Goal: Task Accomplishment & Management: Use online tool/utility

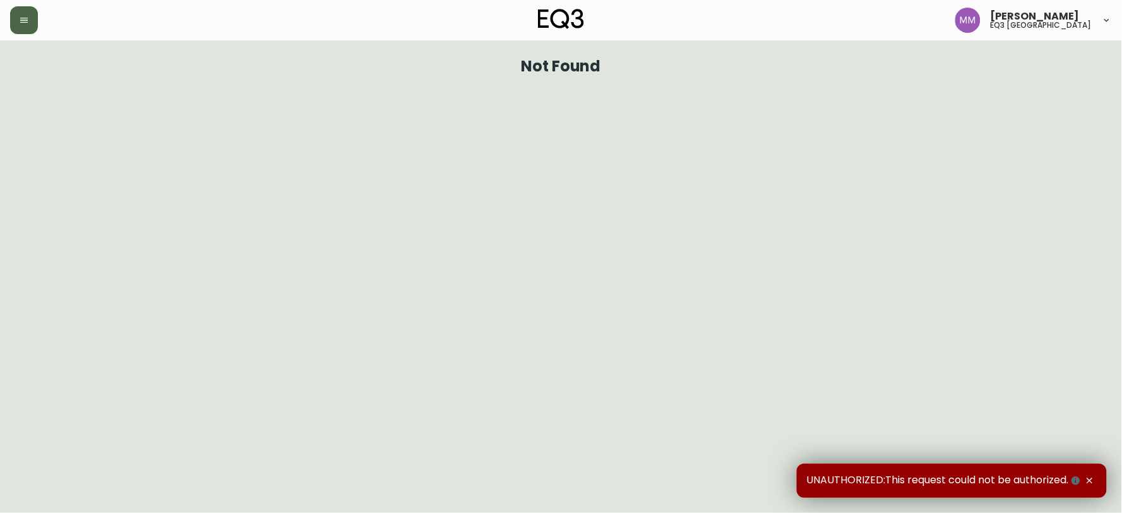
click at [27, 19] on icon "button" at bounding box center [24, 20] width 10 height 10
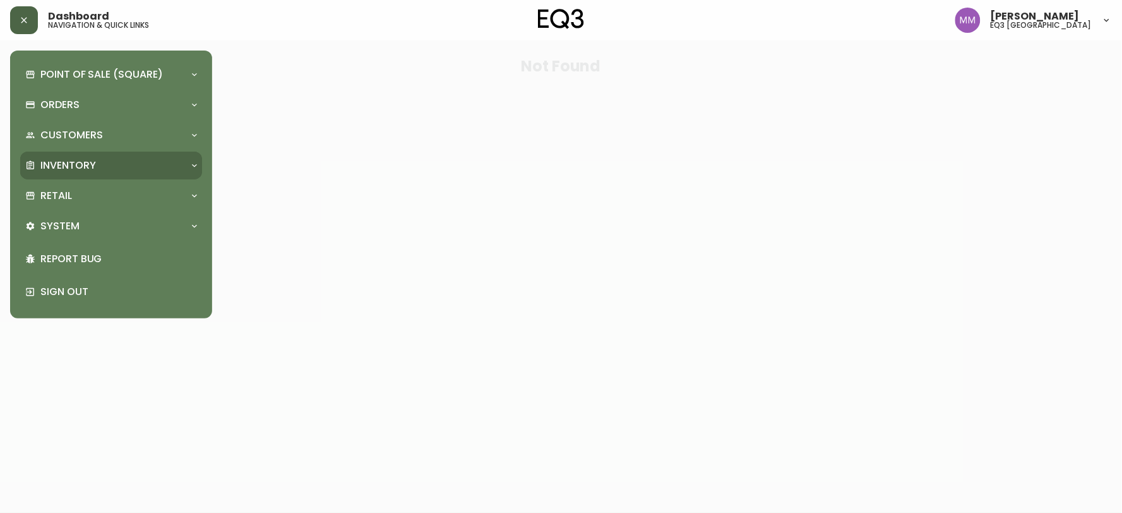
click at [83, 161] on p "Inventory" at bounding box center [68, 165] width 56 height 14
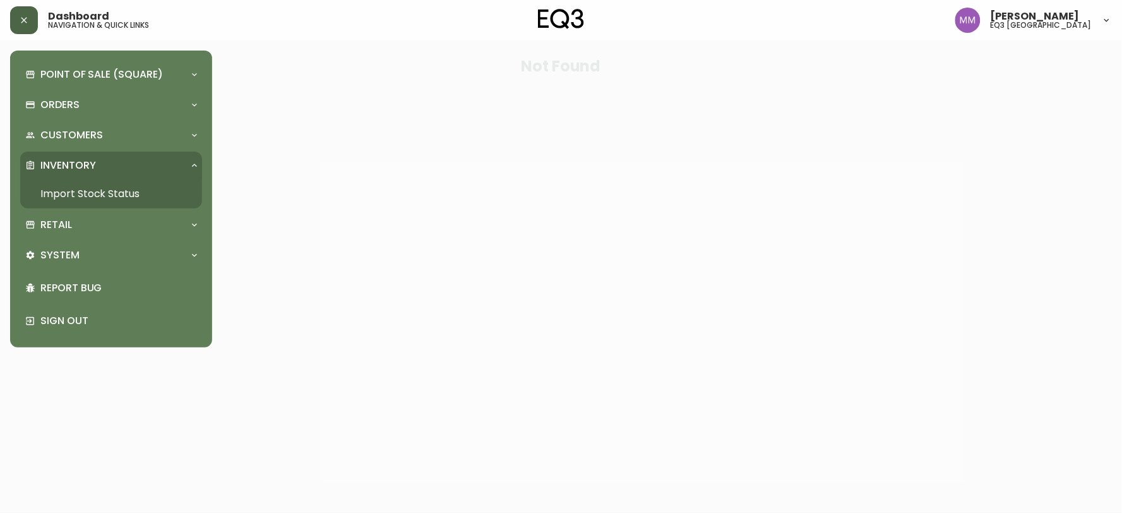
click at [123, 197] on link "Import Stock Status" at bounding box center [111, 193] width 182 height 29
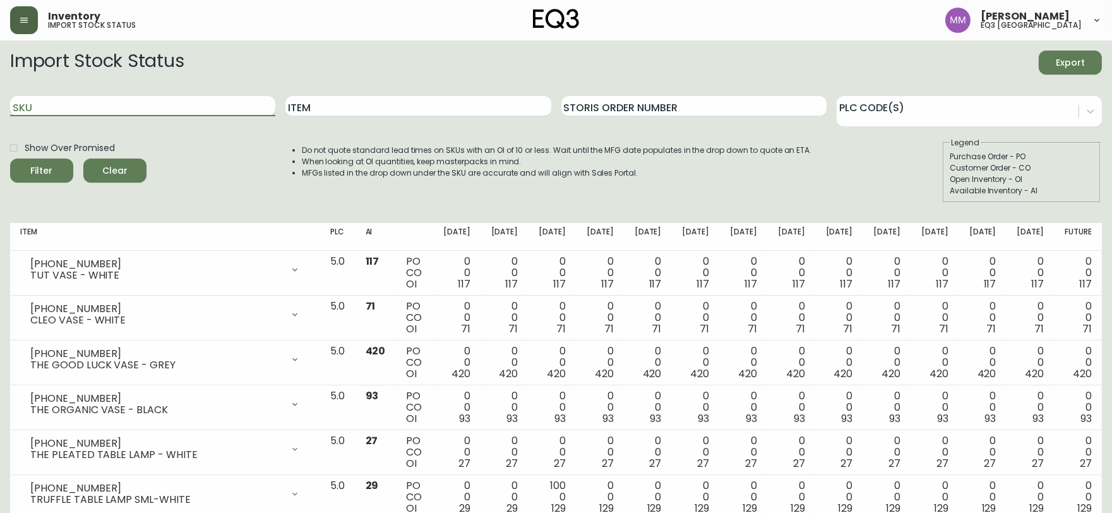
click at [167, 104] on input "SKU" at bounding box center [142, 106] width 265 height 20
paste input "3060-122-13"
type input "3060-122-13"
click at [10, 158] on button "Filter" at bounding box center [41, 170] width 63 height 24
